Goal: Check status: Check status

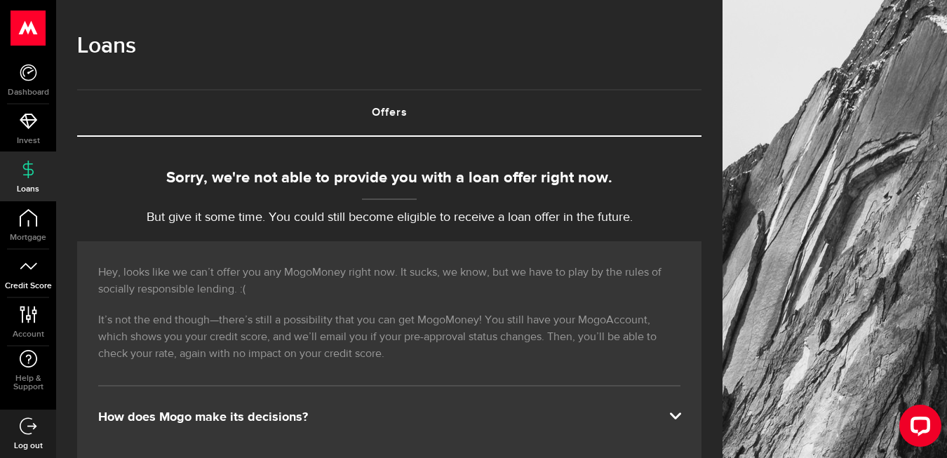
click at [33, 282] on span "Credit Score" at bounding box center [28, 286] width 56 height 8
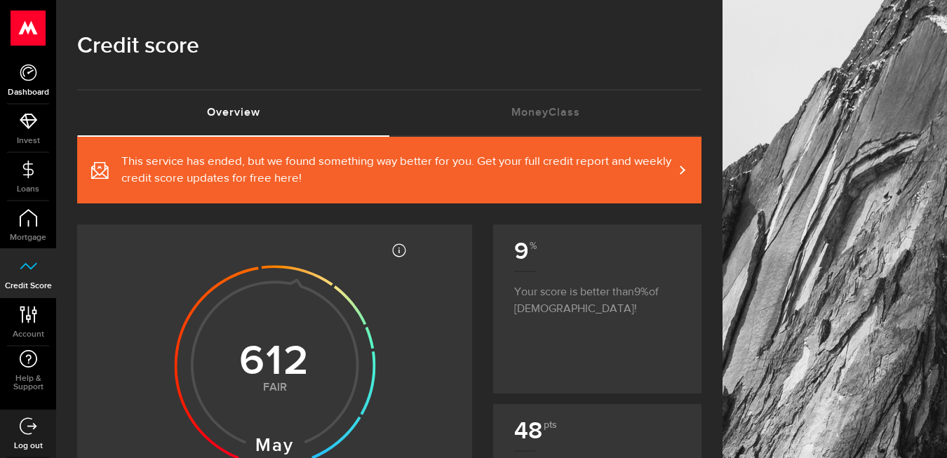
click at [25, 88] on span "Dashboard" at bounding box center [28, 92] width 56 height 8
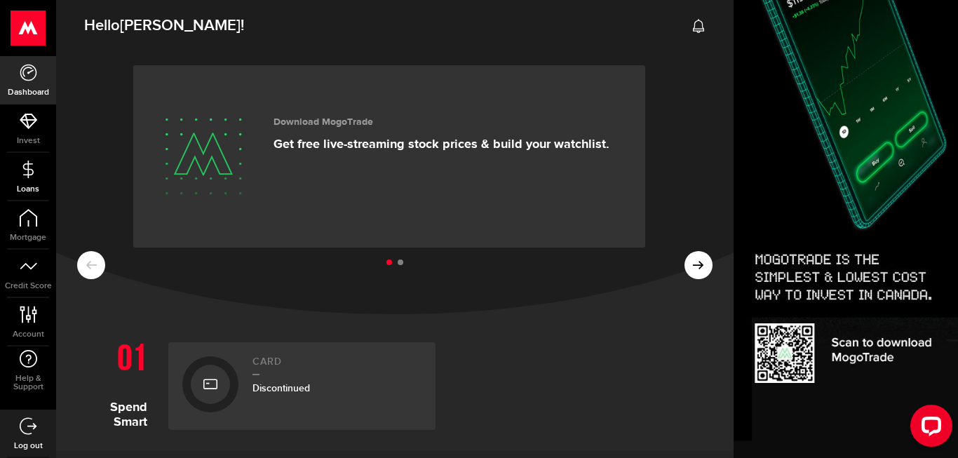
click at [31, 170] on icon at bounding box center [29, 170] width 18 height 18
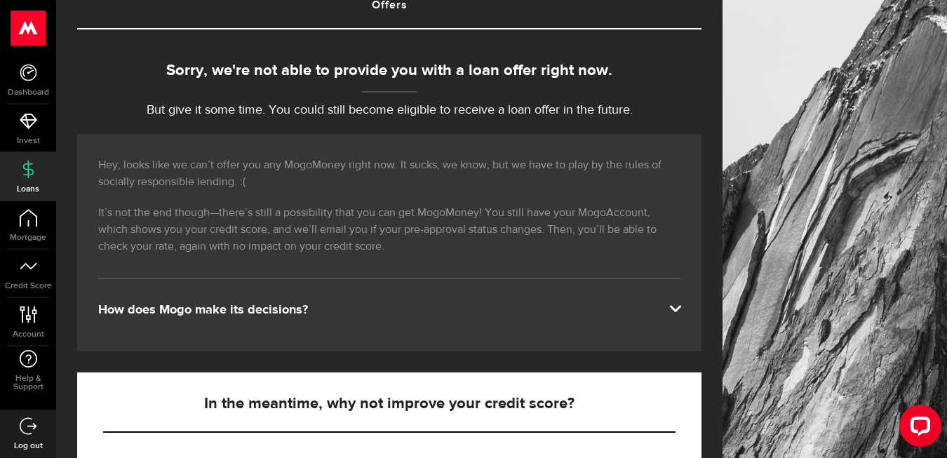
scroll to position [182, 0]
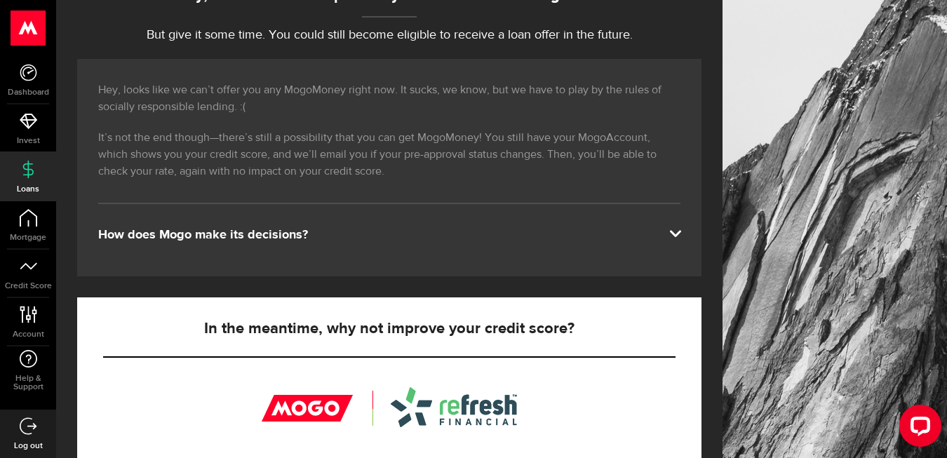
click at [680, 237] on span at bounding box center [674, 232] width 11 height 11
click at [680, 235] on span at bounding box center [674, 232] width 11 height 11
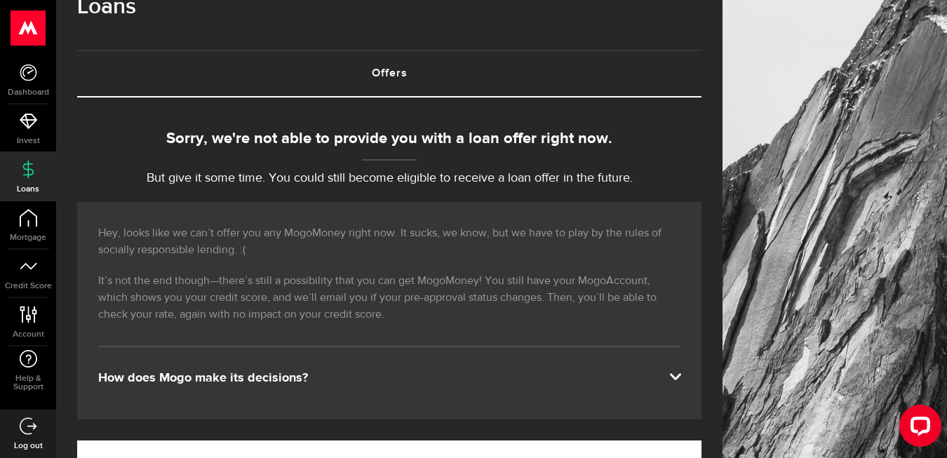
scroll to position [0, 0]
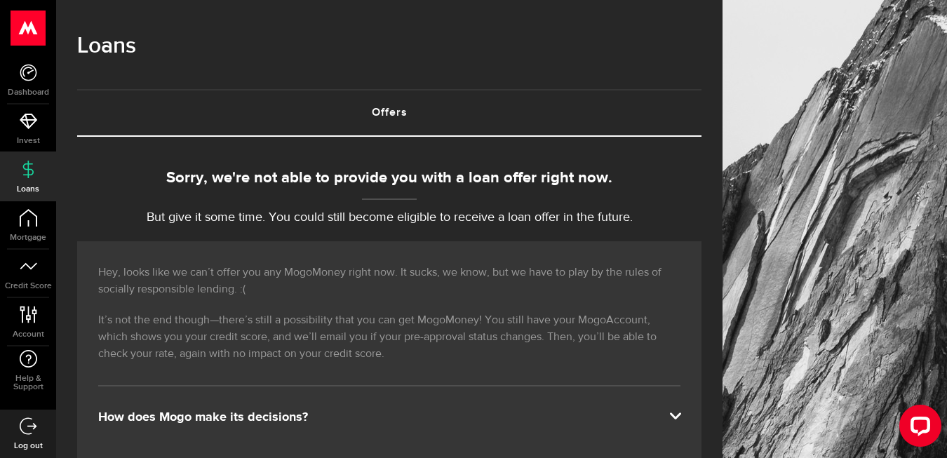
click at [29, 429] on icon at bounding box center [29, 426] width 18 height 18
